Goal: Complete application form

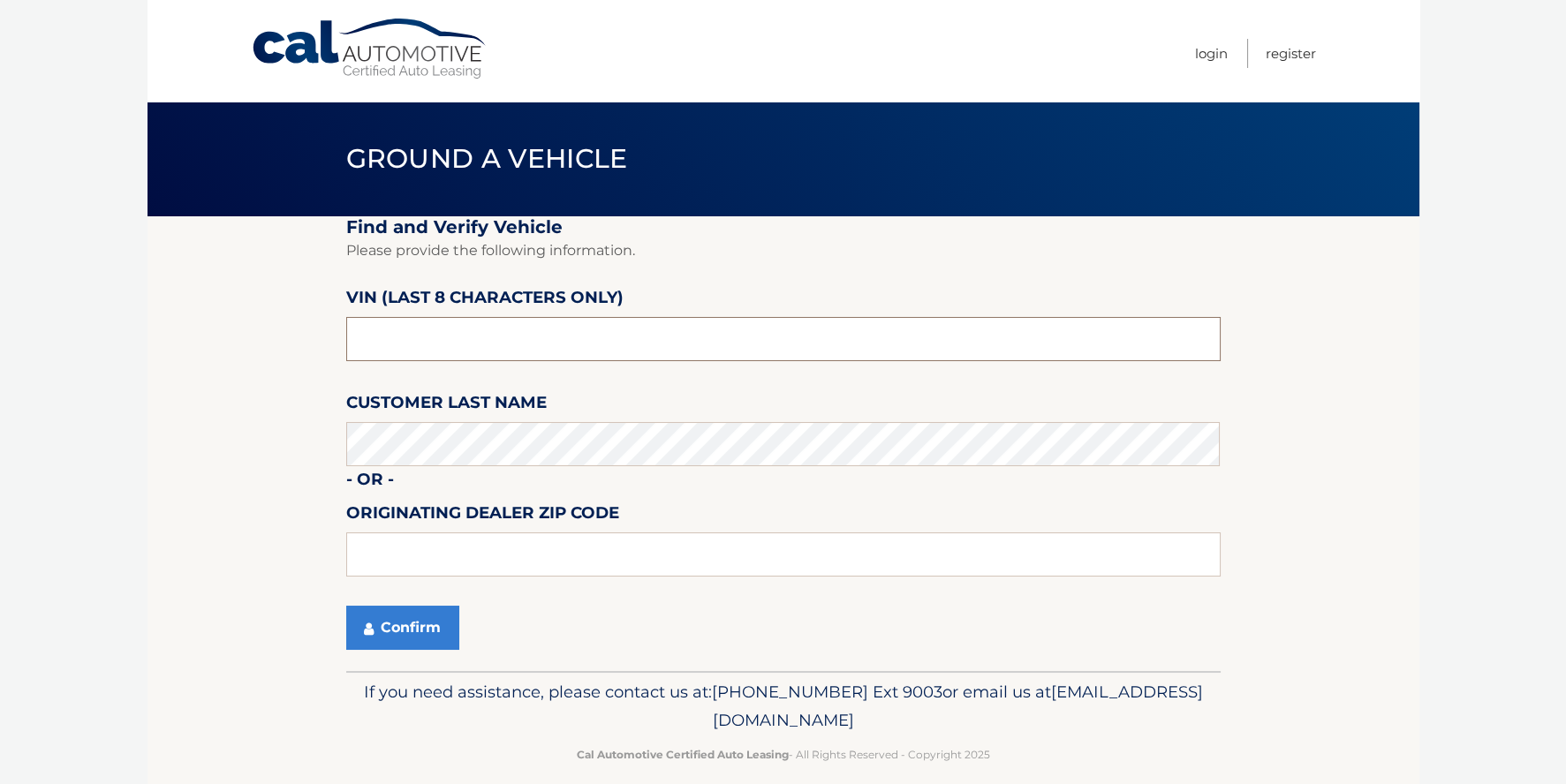
drag, startPoint x: 419, startPoint y: 340, endPoint x: 305, endPoint y: 345, distance: 114.1
click at [305, 345] on section "Find and Verify Vehicle Please provide the following information. VIN (last 8 c…" at bounding box center [783, 443] width 1272 height 455
type input "NC175143"
click at [408, 630] on button "Confirm" at bounding box center [402, 627] width 113 height 44
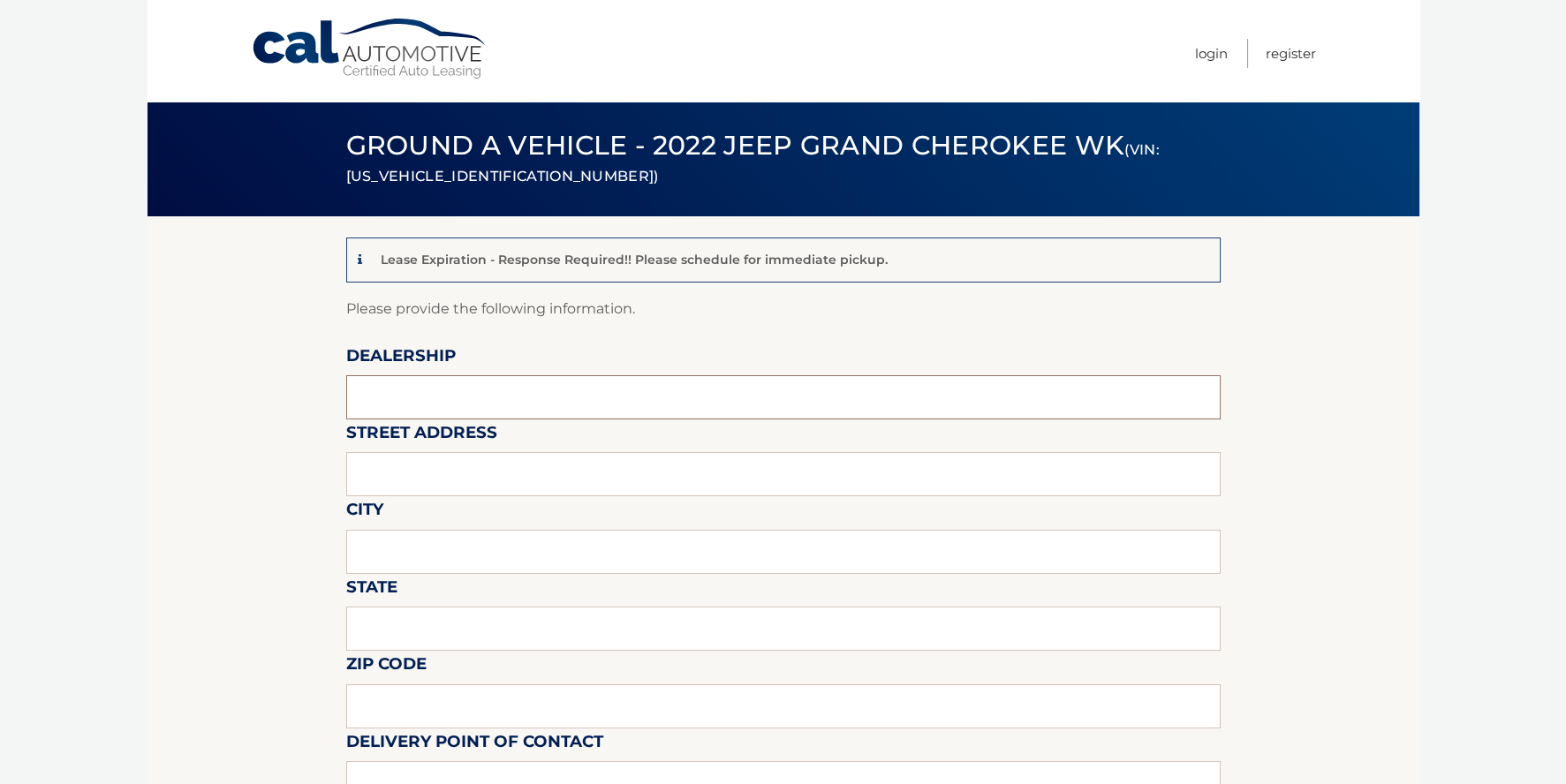
click at [440, 410] on input "text" at bounding box center [783, 397] width 874 height 44
type input "b"
type input "BROWNS AUTOMOTIVE"
type input "1900 RT 112"
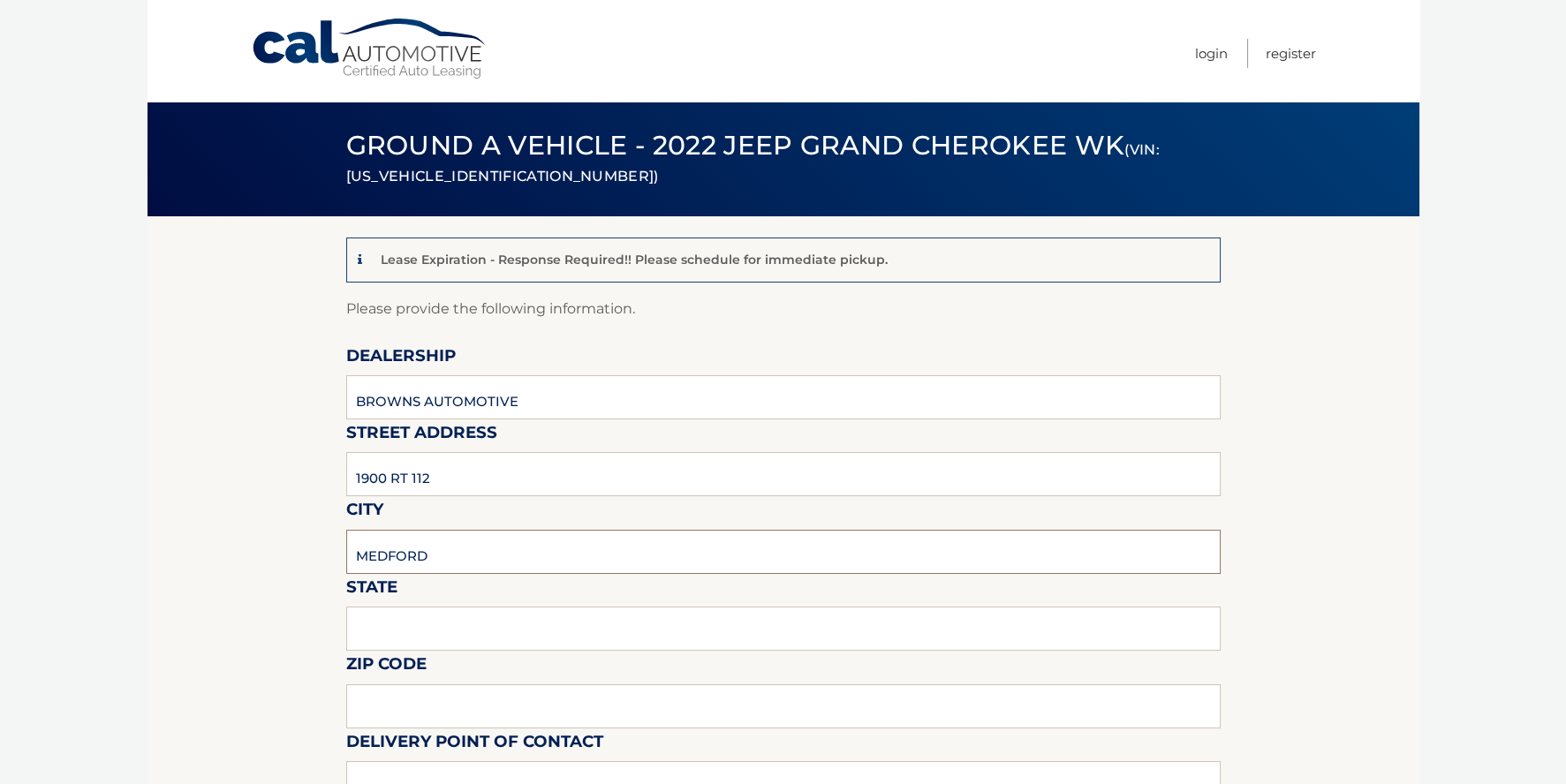
type input "MEDFORD"
type input "NY"
type input "11763"
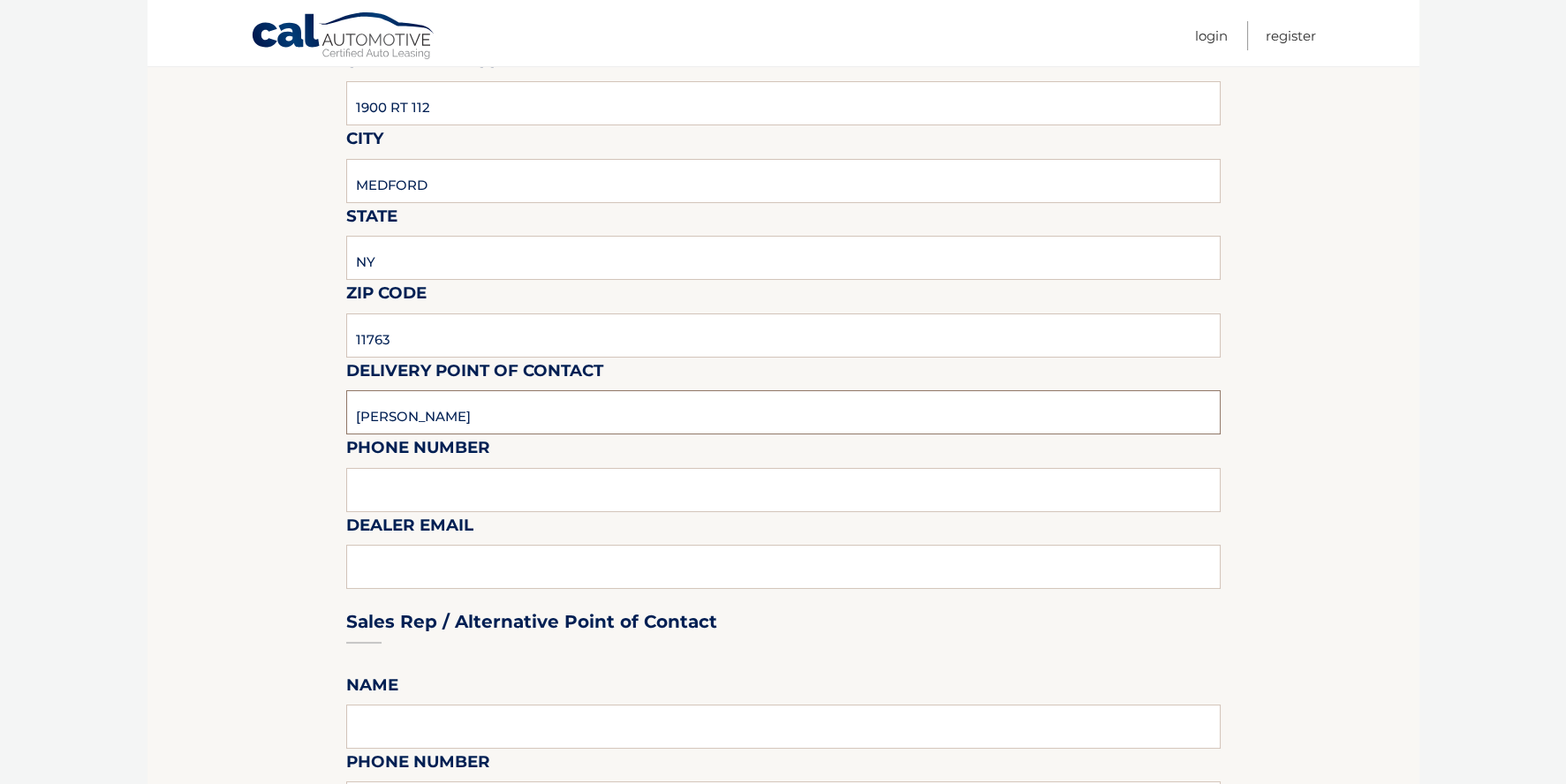
scroll to position [374, 0]
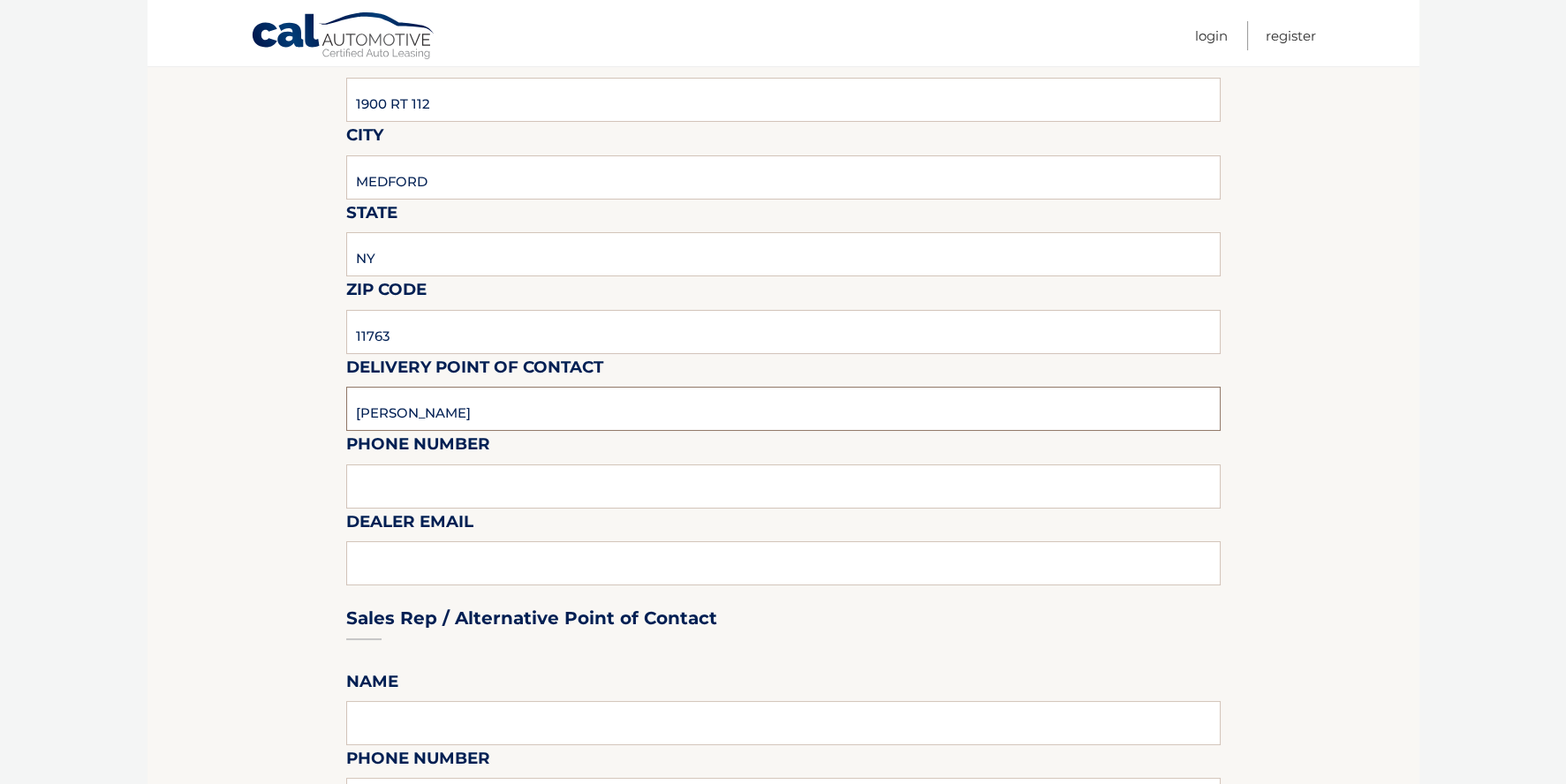
type input "[PERSON_NAME]"
click at [515, 480] on input "text" at bounding box center [783, 486] width 874 height 44
type input "6317305858"
type input "[EMAIL_ADDRESS][DOMAIN_NAME]"
click at [496, 720] on input "text" at bounding box center [783, 722] width 874 height 44
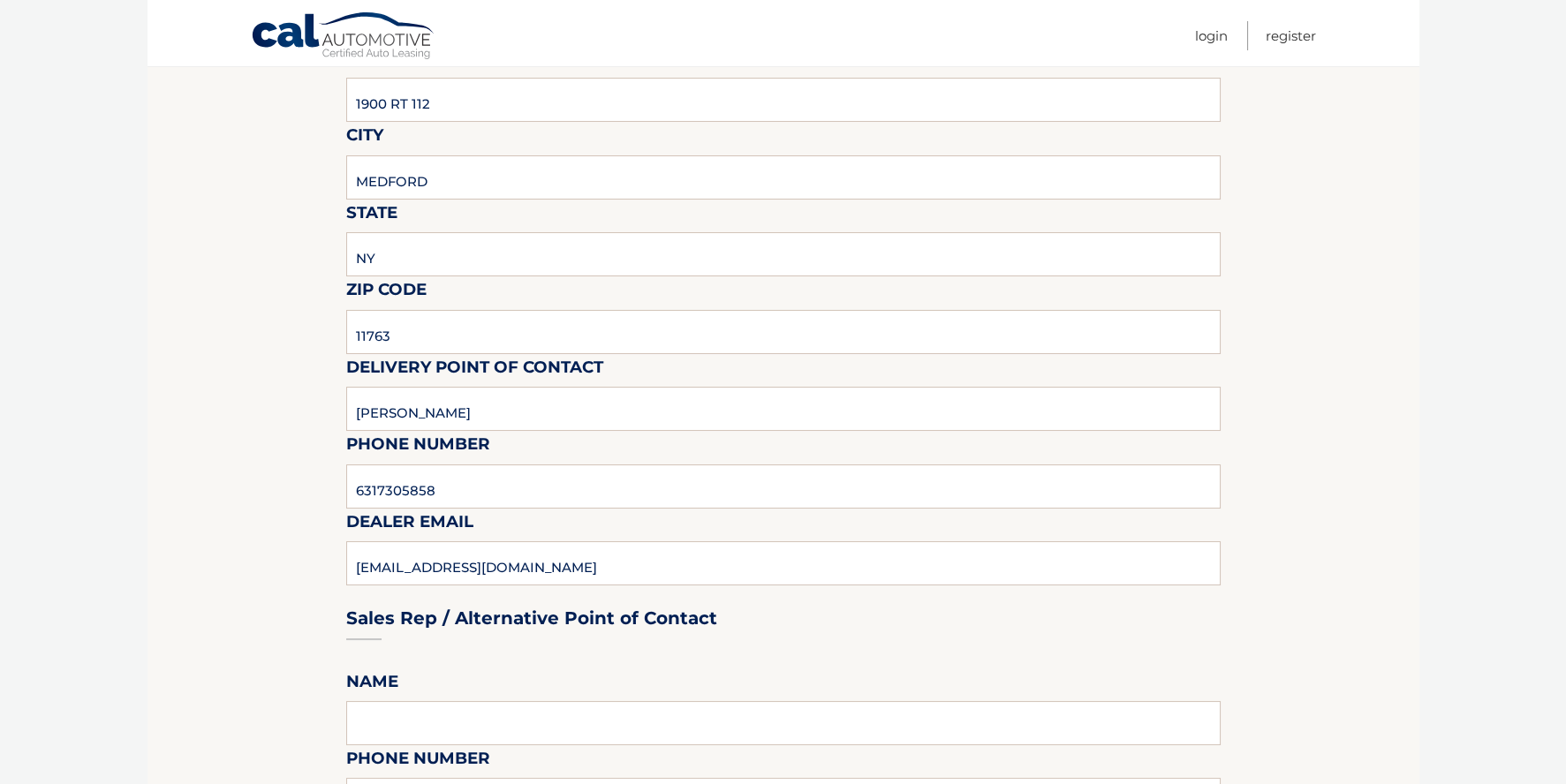
click at [1200, 615] on div "Sales Rep / Alternative Point of Contact" at bounding box center [783, 584] width 874 height 124
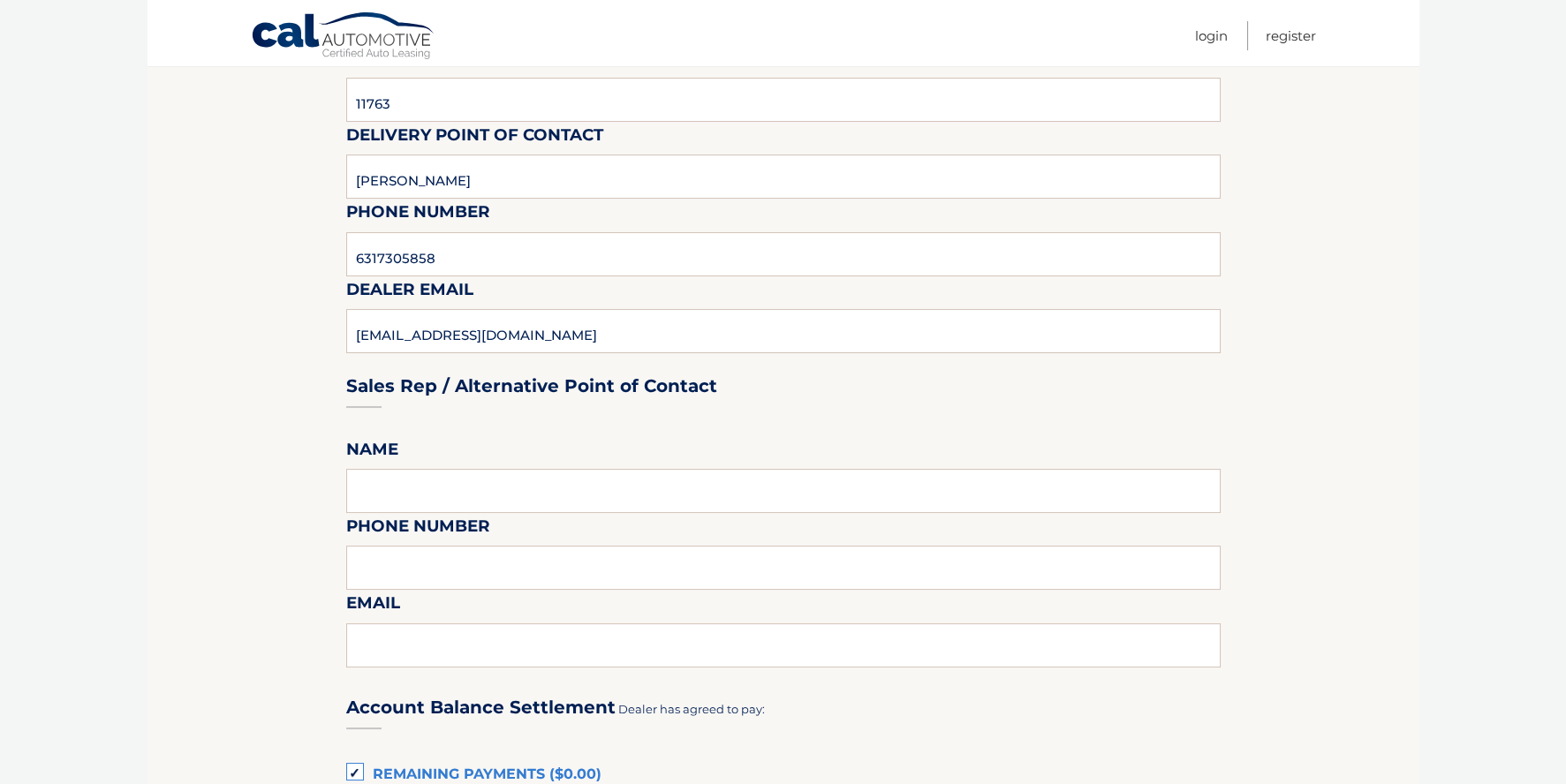
scroll to position [904, 0]
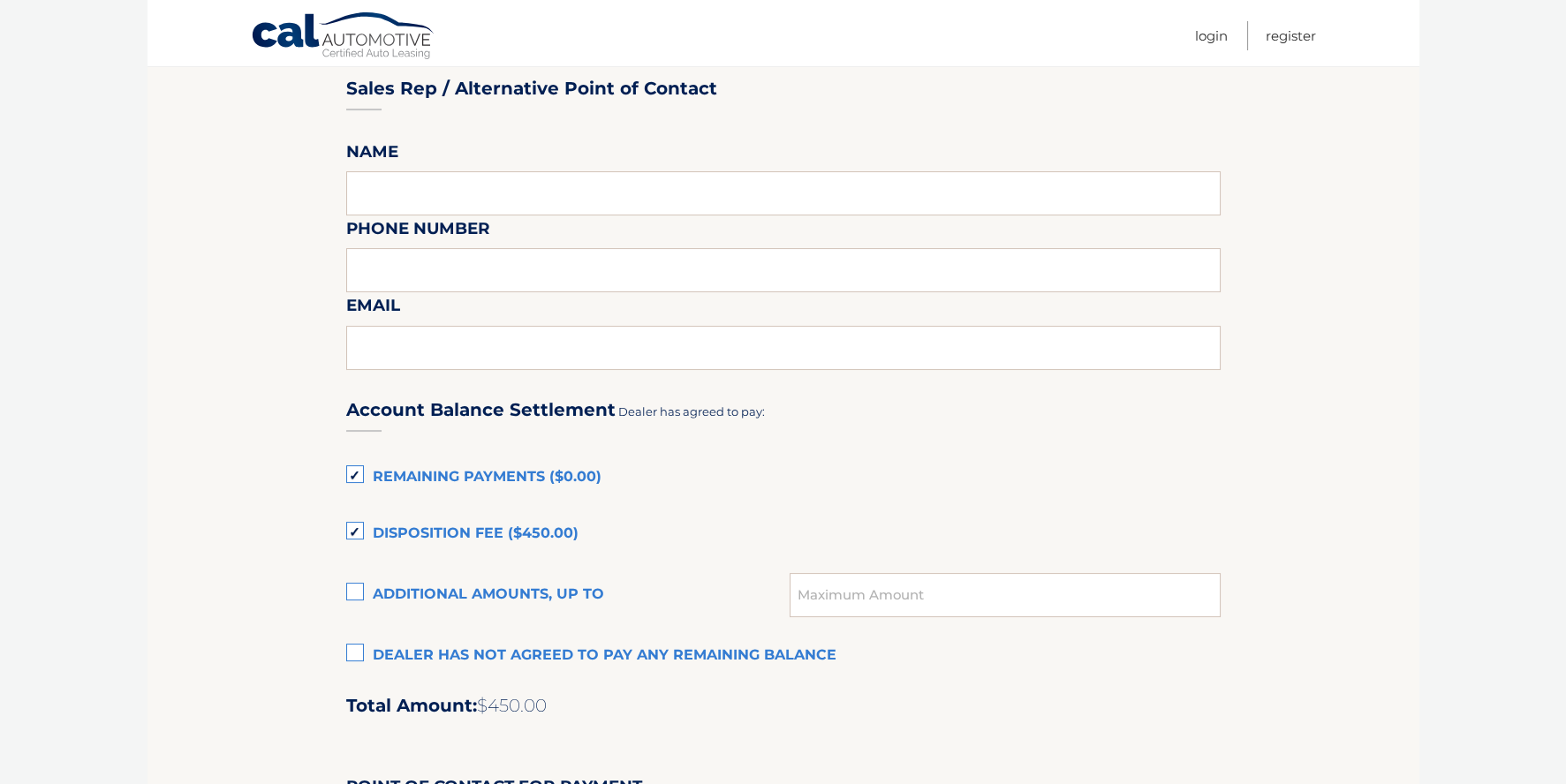
click at [350, 528] on label "Disposition Fee ($450.00)" at bounding box center [783, 534] width 874 height 35
click at [0, 0] on input "Disposition Fee ($450.00)" at bounding box center [0, 0] width 0 height 0
click at [349, 468] on label "Remaining Payments ($0.00)" at bounding box center [783, 477] width 874 height 35
click at [0, 0] on input "Remaining Payments ($0.00)" at bounding box center [0, 0] width 0 height 0
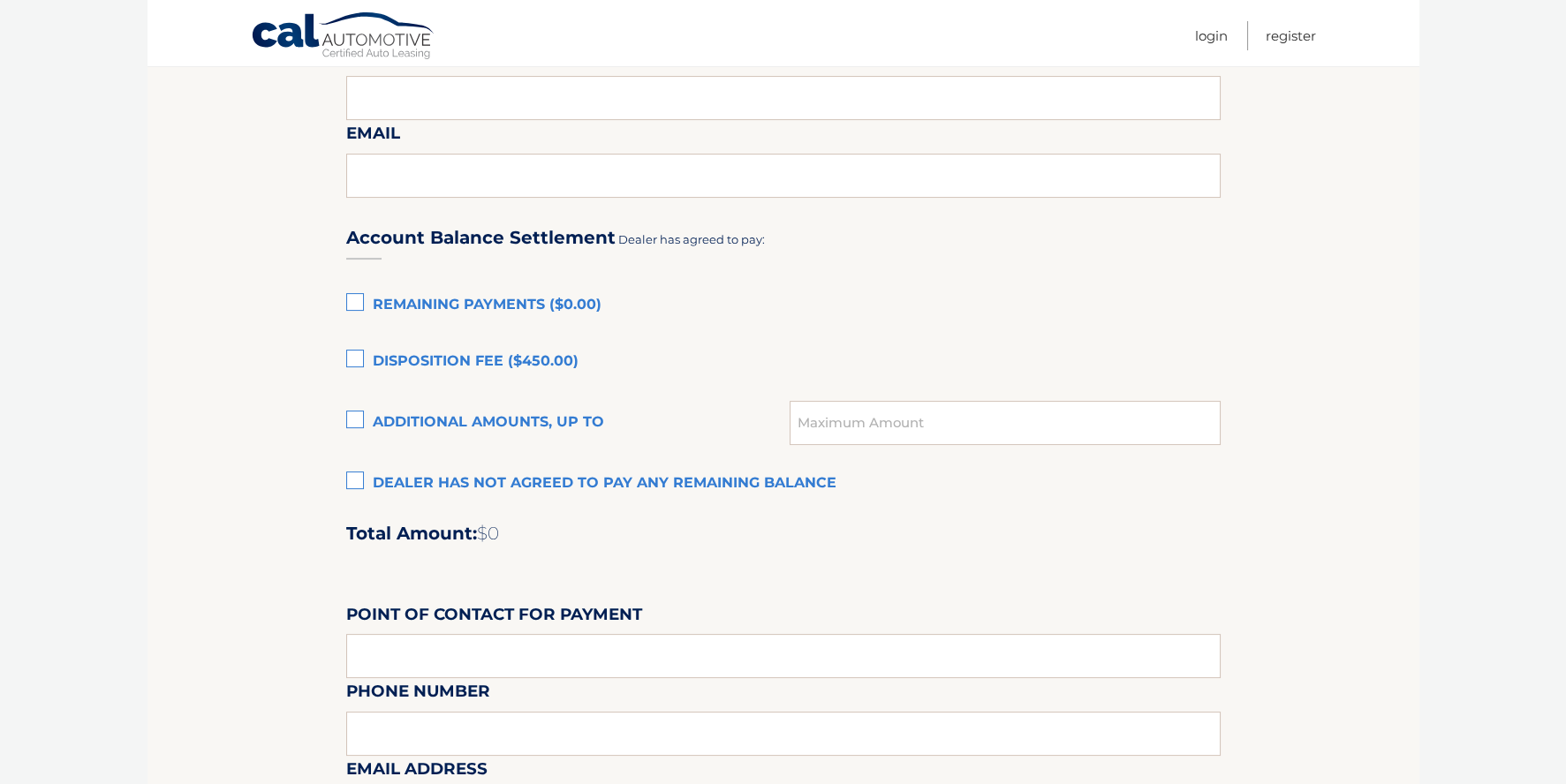
scroll to position [1081, 0]
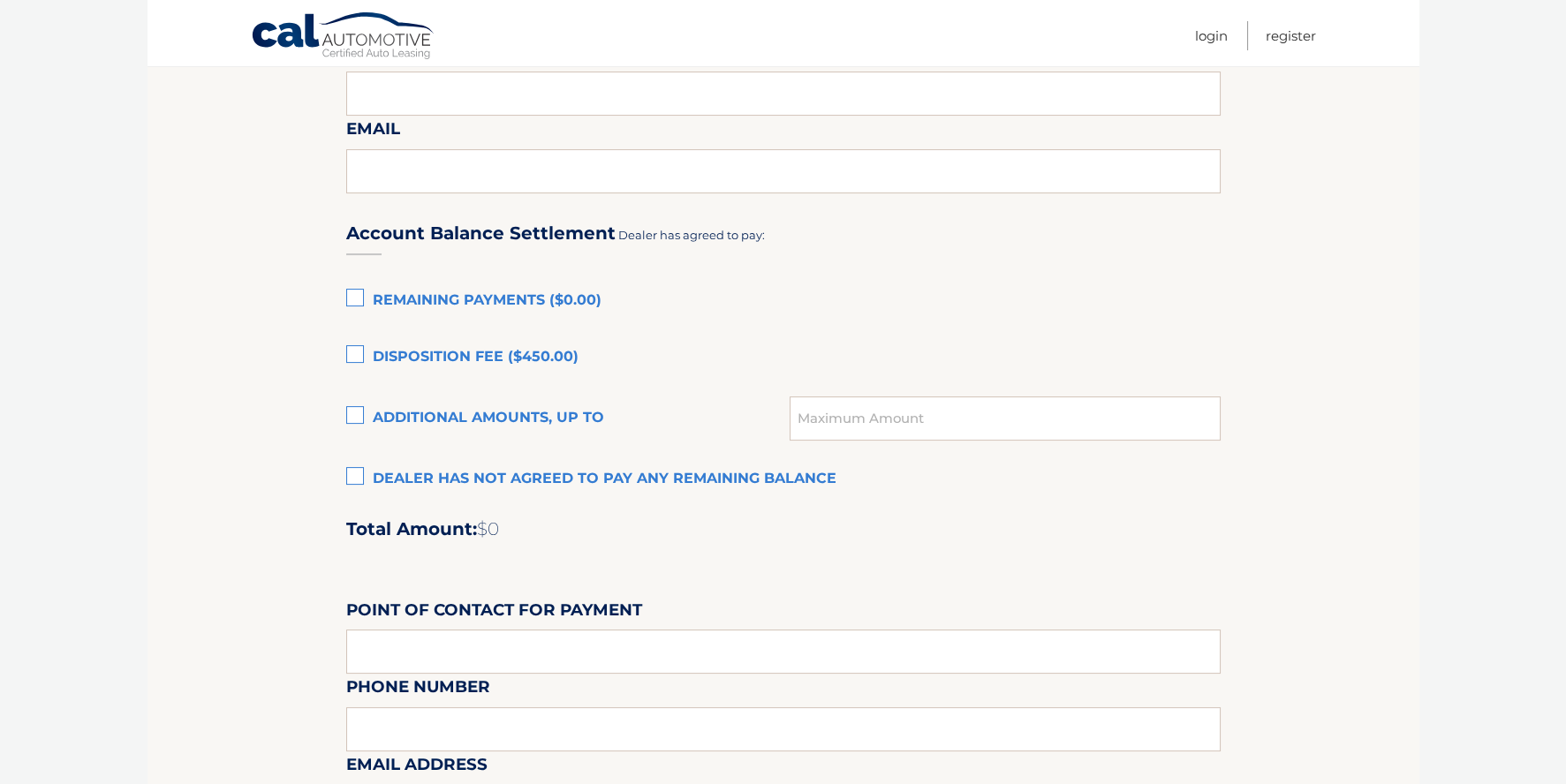
click at [352, 476] on label "Dealer has not agreed to pay any remaining balance" at bounding box center [783, 479] width 874 height 35
click at [0, 0] on input "Dealer has not agreed to pay any remaining balance" at bounding box center [0, 0] width 0 height 0
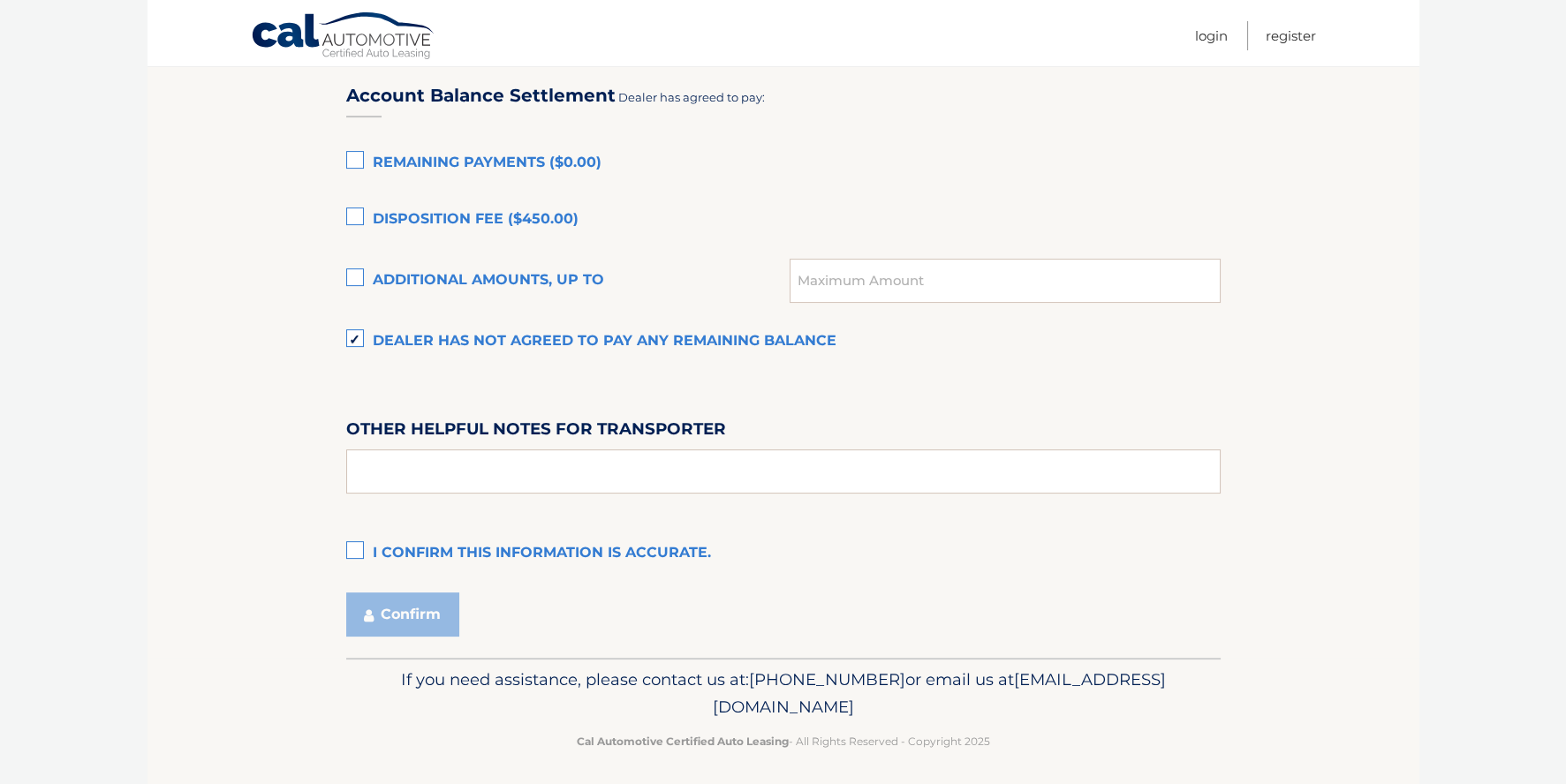
scroll to position [1225, 0]
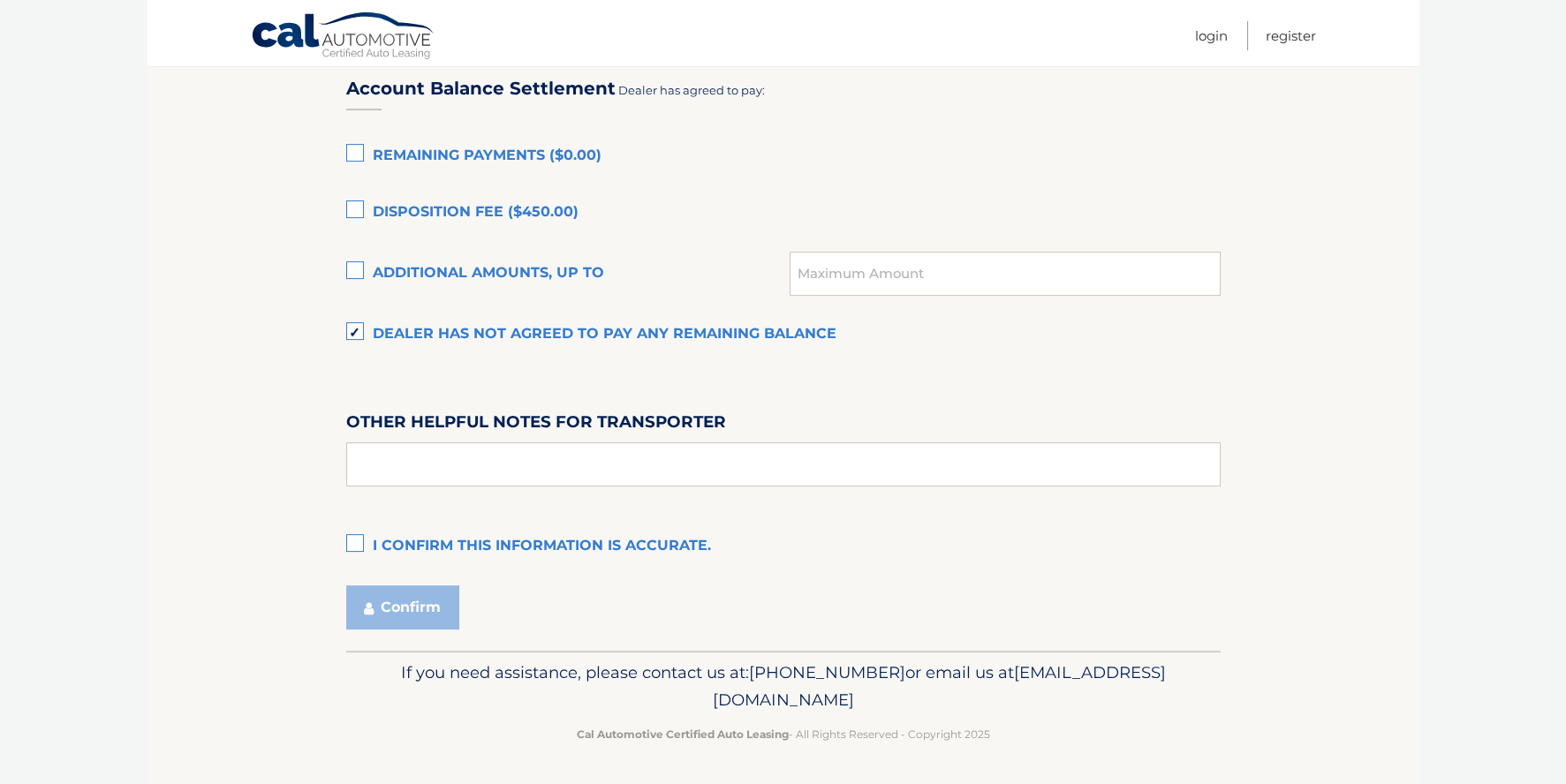
click at [358, 539] on label "I confirm this information is accurate." at bounding box center [783, 546] width 874 height 35
click at [0, 0] on input "I confirm this information is accurate." at bounding box center [0, 0] width 0 height 0
click at [425, 601] on button "Confirm" at bounding box center [402, 607] width 113 height 44
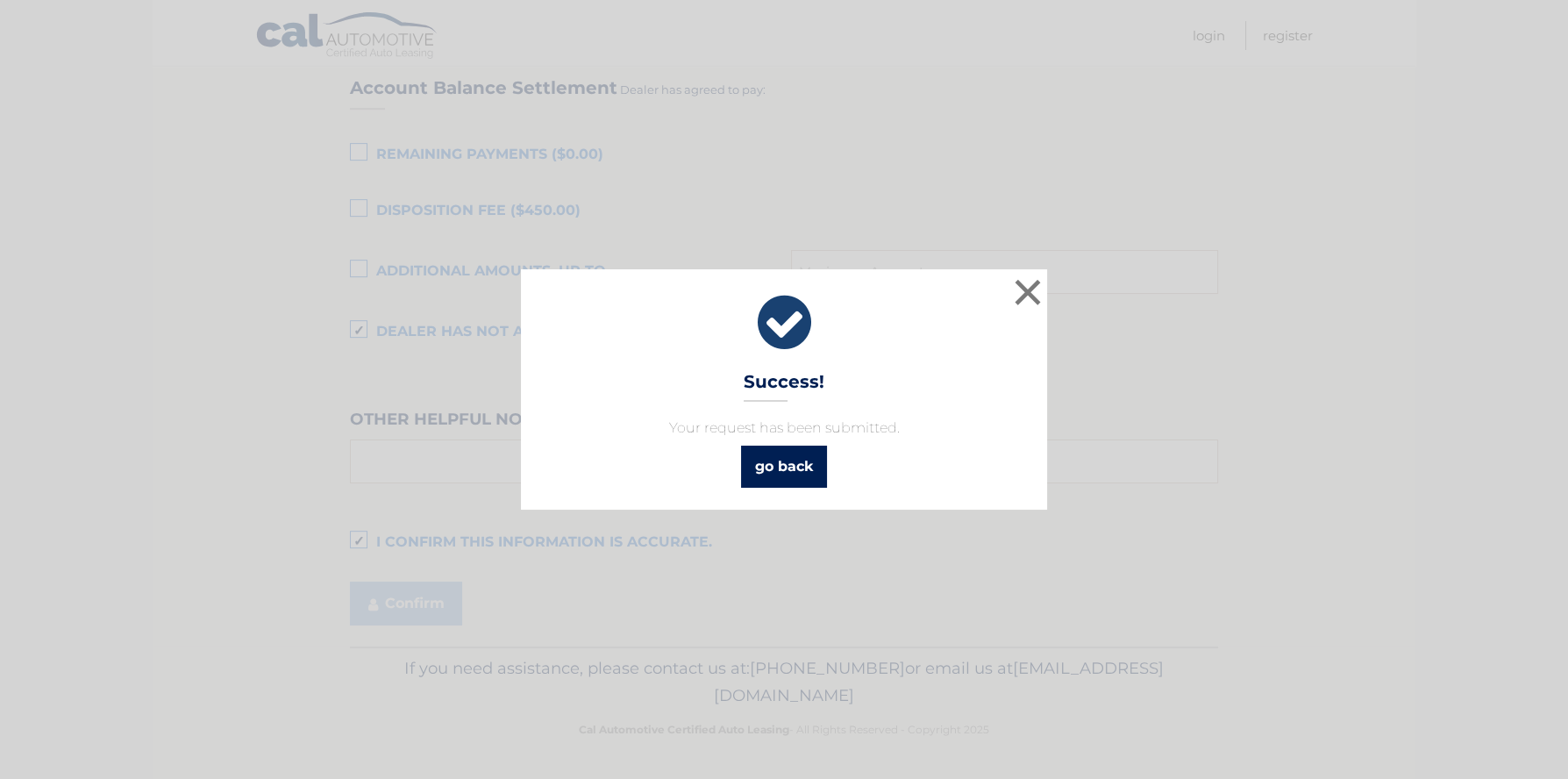
click at [790, 472] on link "go back" at bounding box center [784, 466] width 86 height 42
